Goal: Task Accomplishment & Management: Use online tool/utility

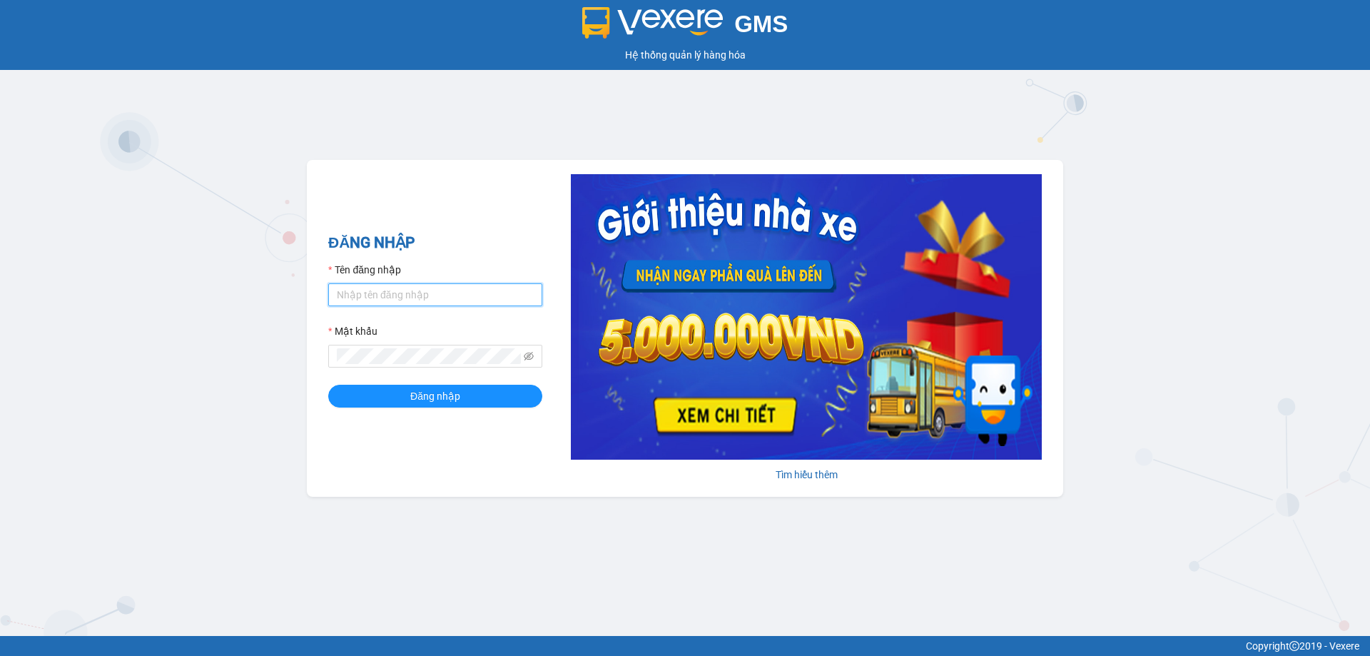
click at [432, 293] on input "Tên đăng nhập" at bounding box center [435, 294] width 214 height 23
type input "[PERSON_NAME].khanhphong"
click at [328, 385] on button "Đăng nhập" at bounding box center [435, 396] width 214 height 23
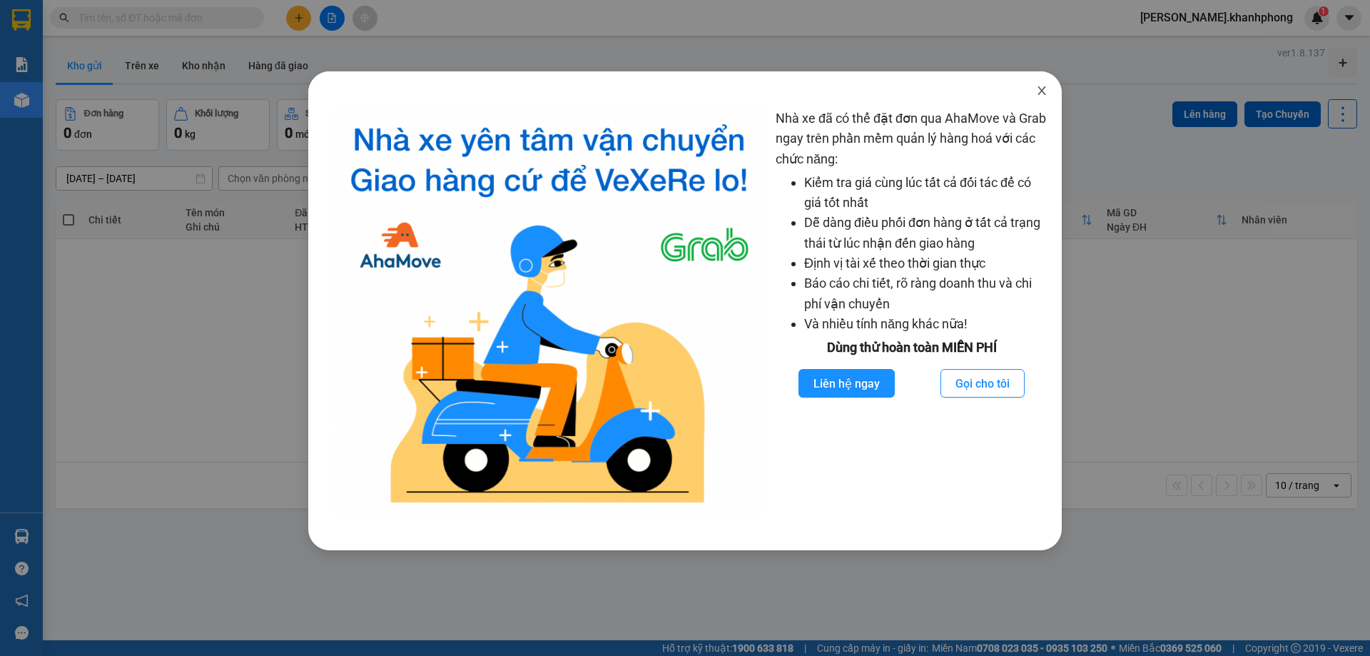
click at [1044, 90] on icon "close" at bounding box center [1041, 90] width 11 height 11
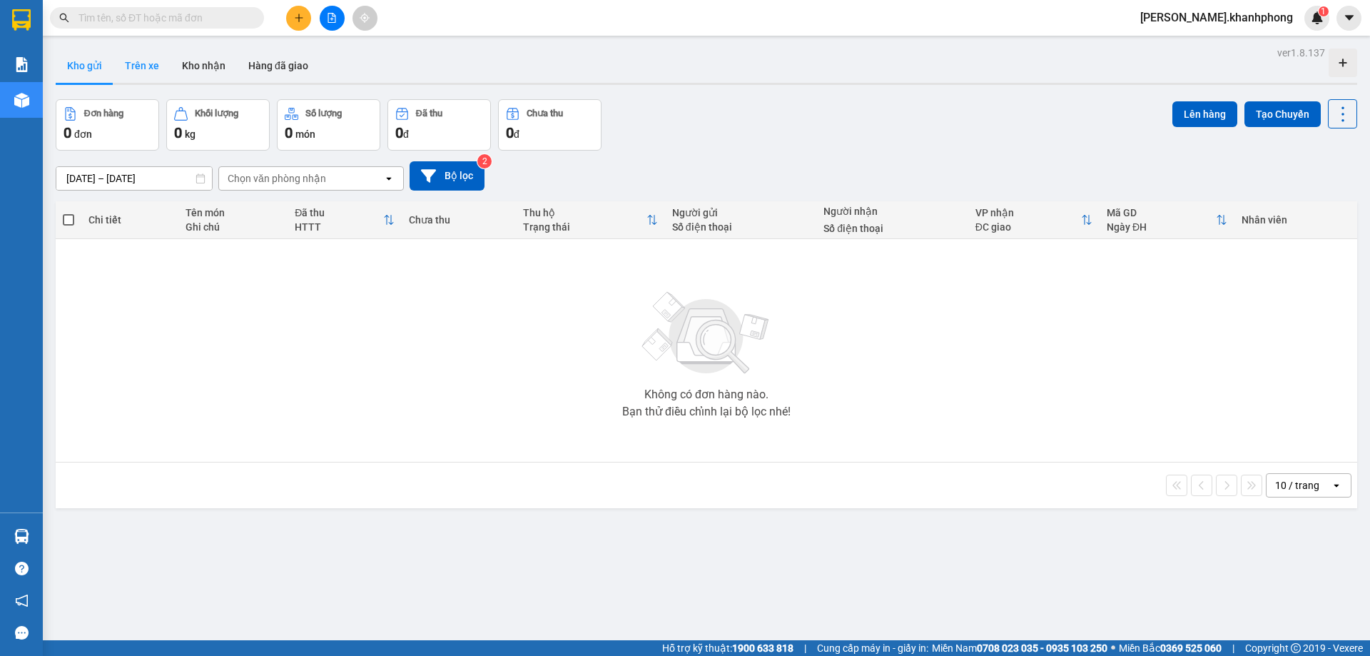
click at [143, 71] on button "Trên xe" at bounding box center [141, 66] width 57 height 34
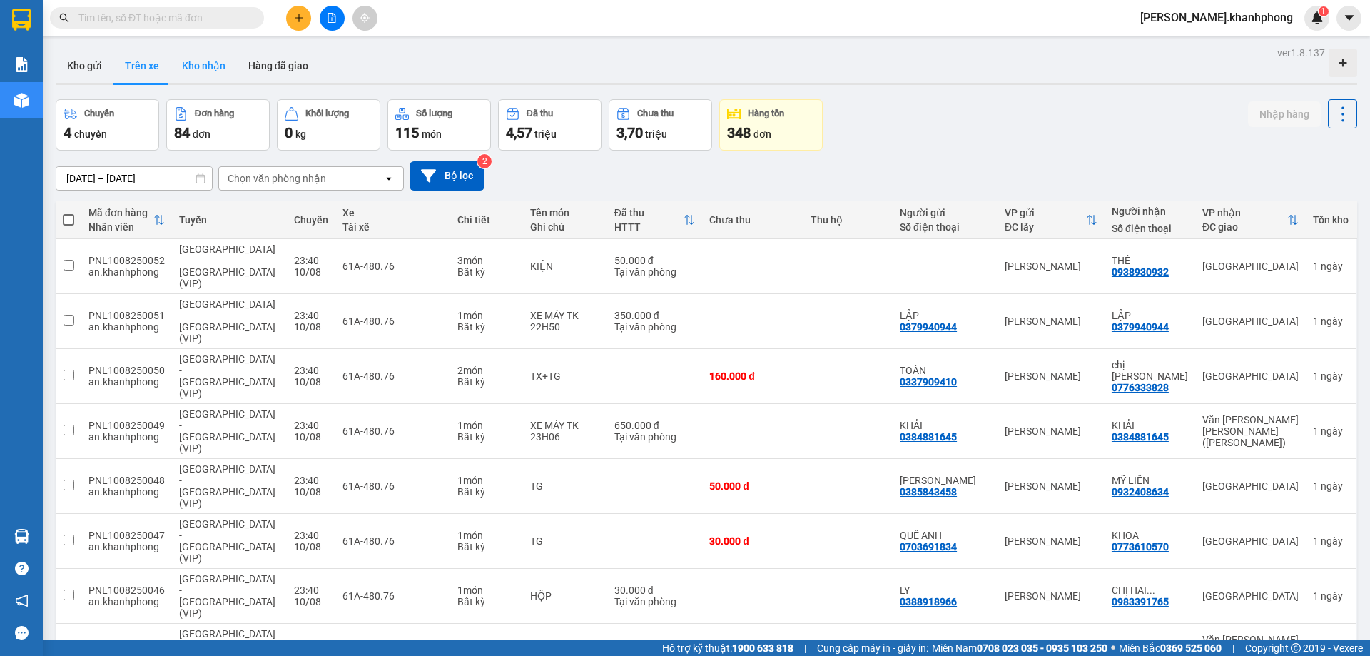
click at [211, 58] on button "Kho nhận" at bounding box center [204, 66] width 66 height 34
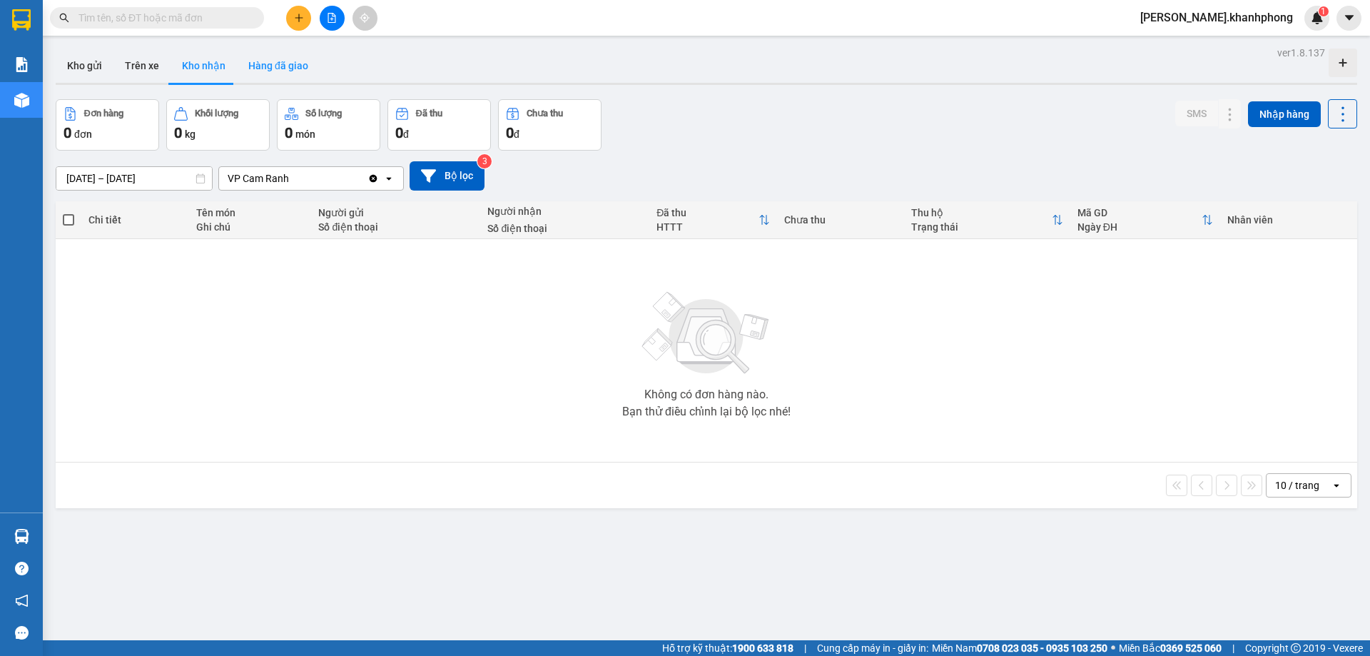
click at [303, 71] on button "Hàng đã giao" at bounding box center [278, 66] width 83 height 34
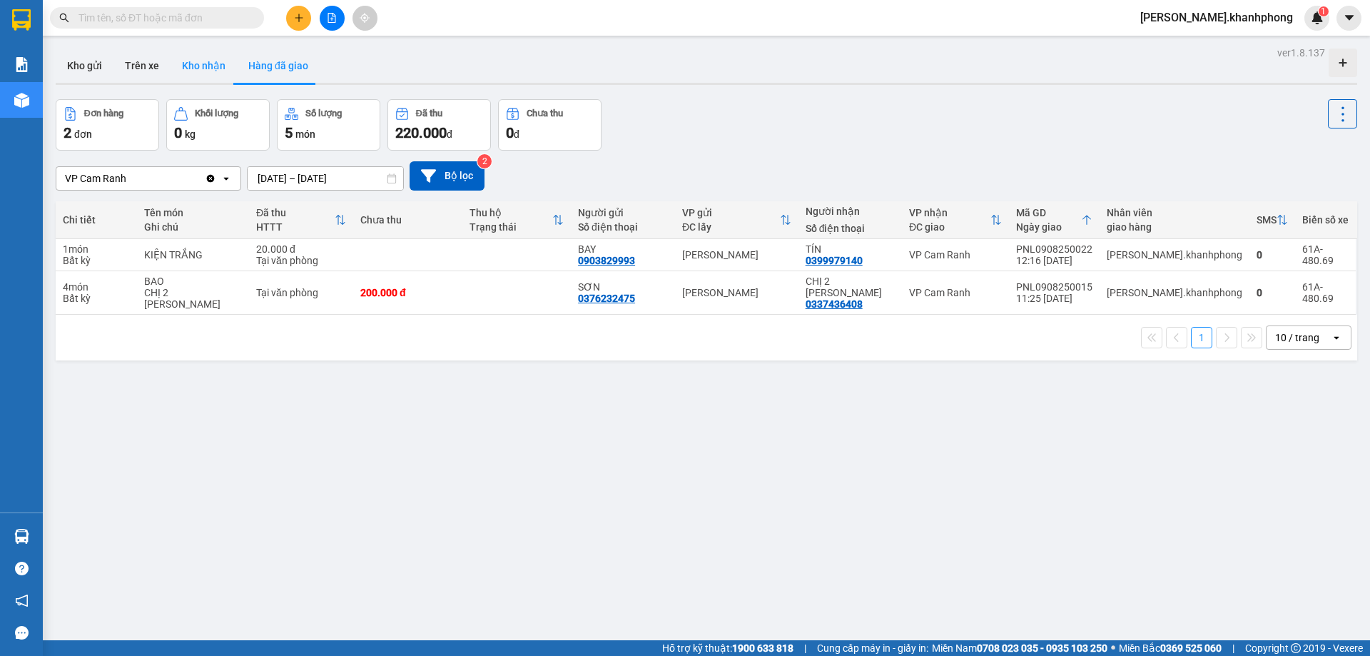
click at [201, 67] on button "Kho nhận" at bounding box center [204, 66] width 66 height 34
